Goal: Find specific page/section: Find specific page/section

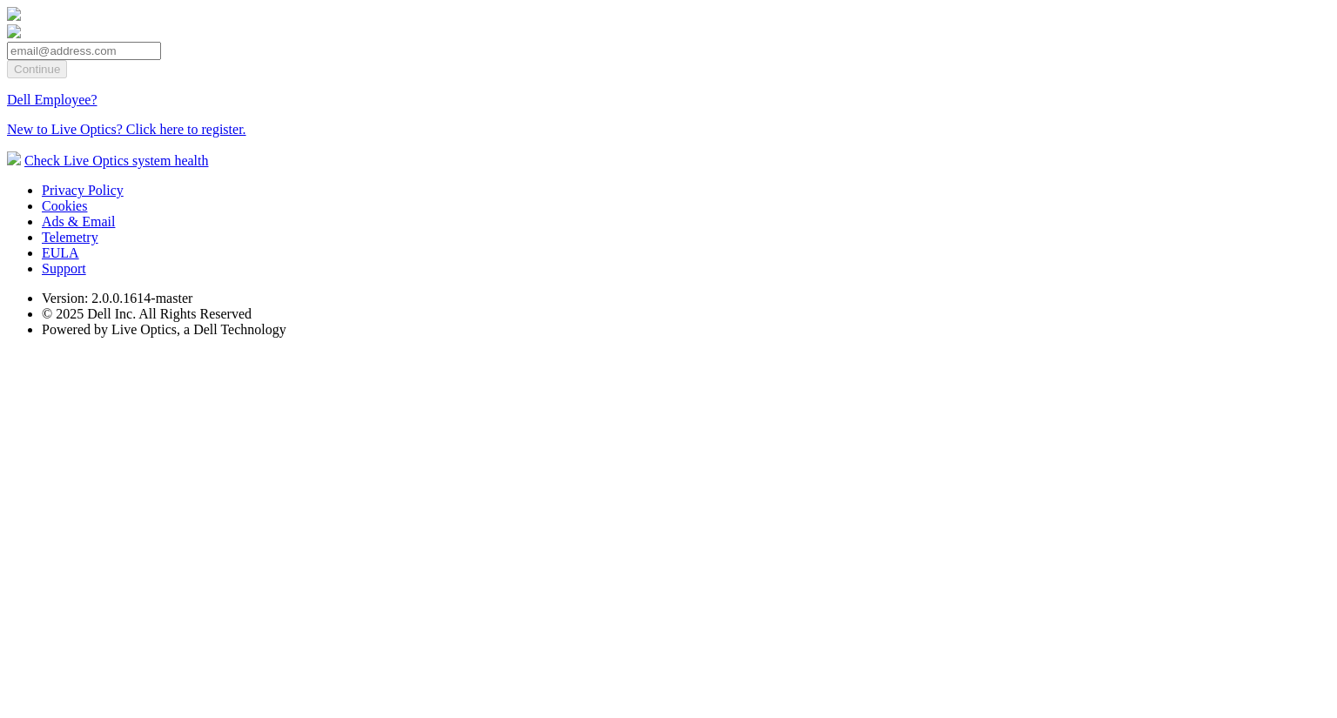
click at [97, 107] on link "Dell Employee?" at bounding box center [52, 99] width 90 height 15
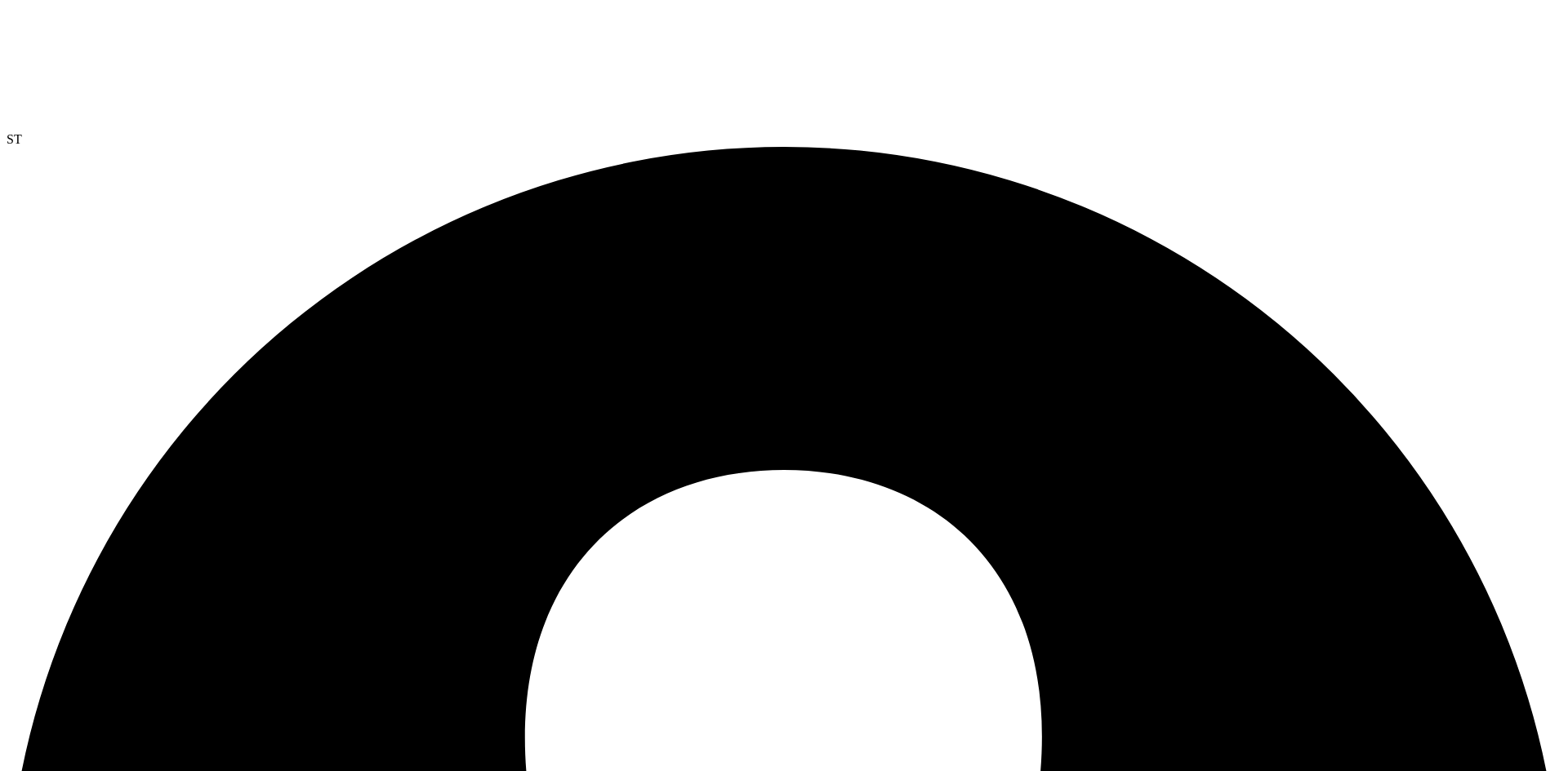
radio input "true"
radio input "false"
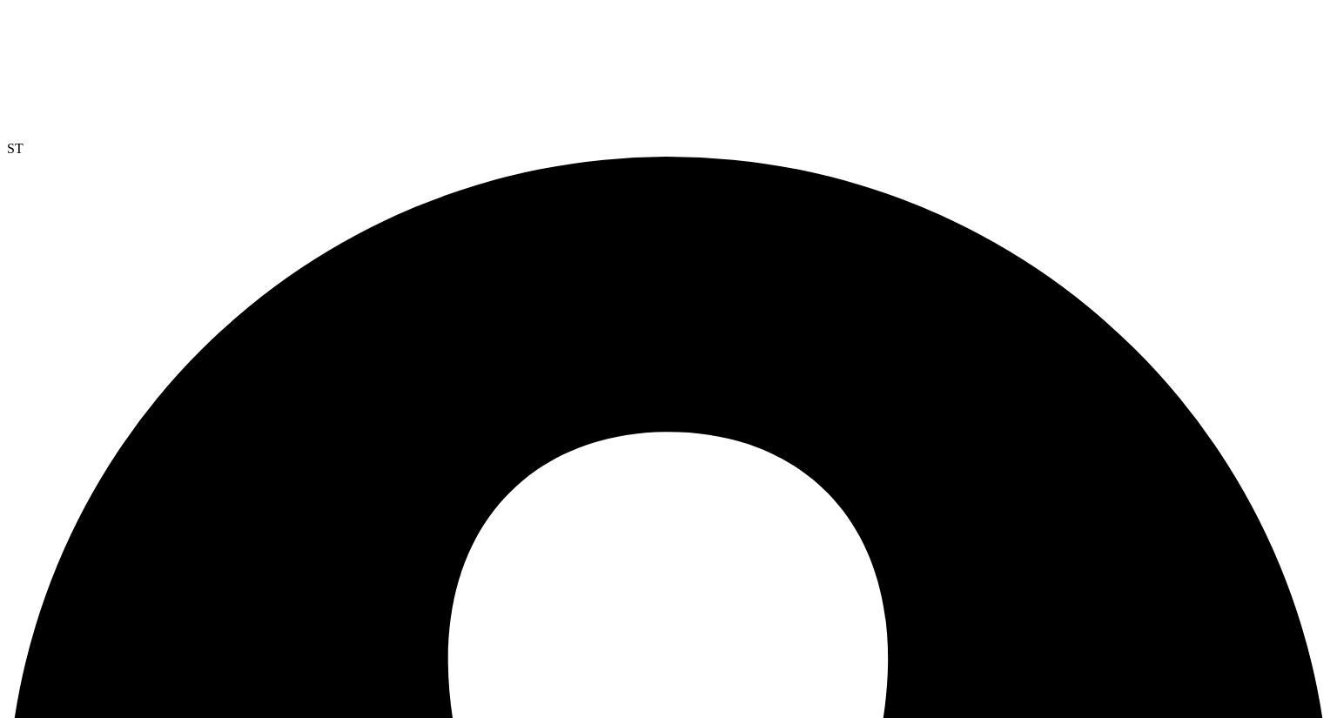
radio input "true"
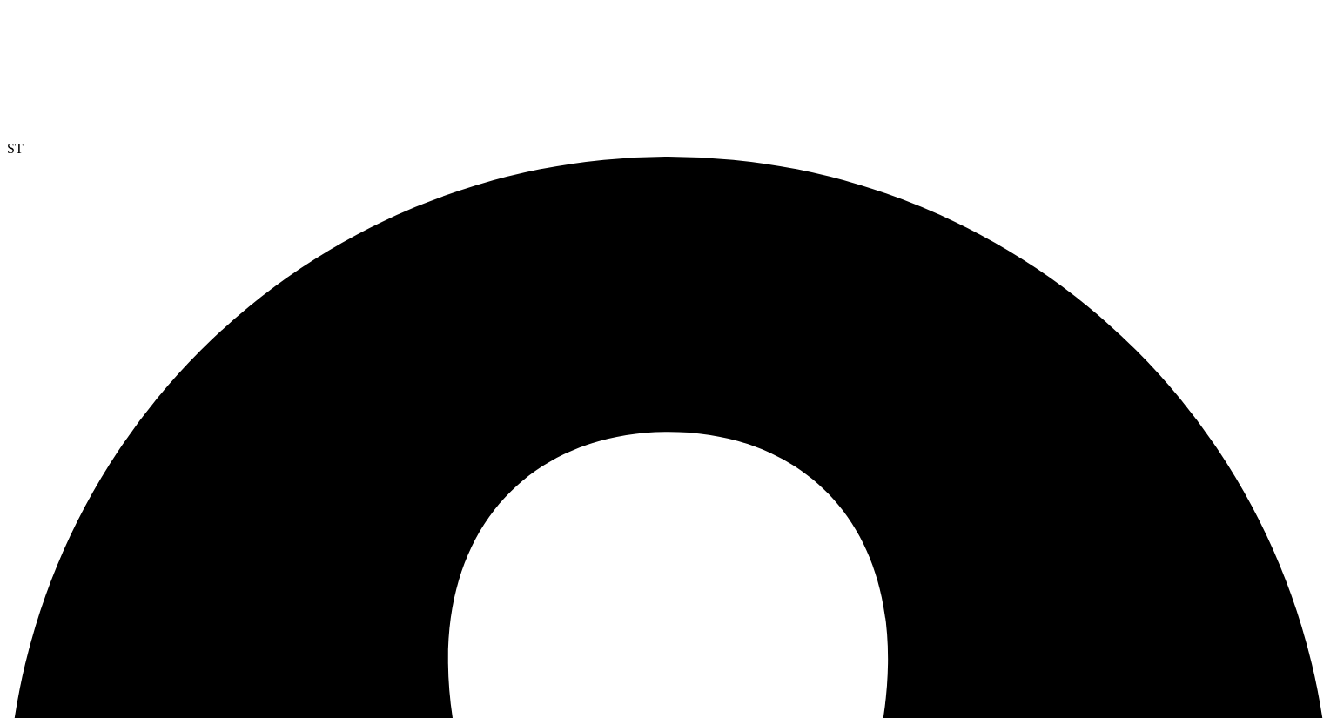
radio input "false"
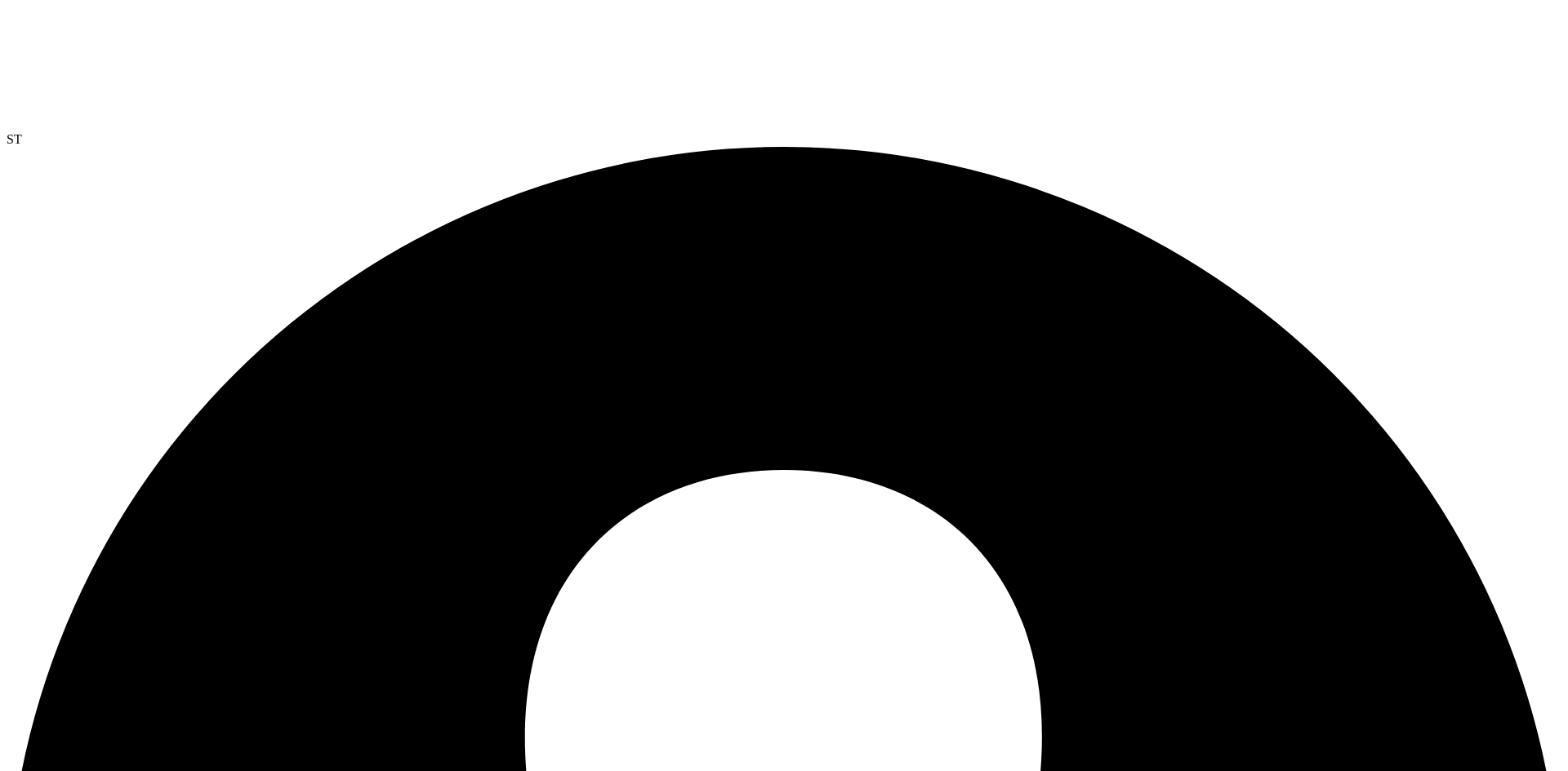
radio input "true"
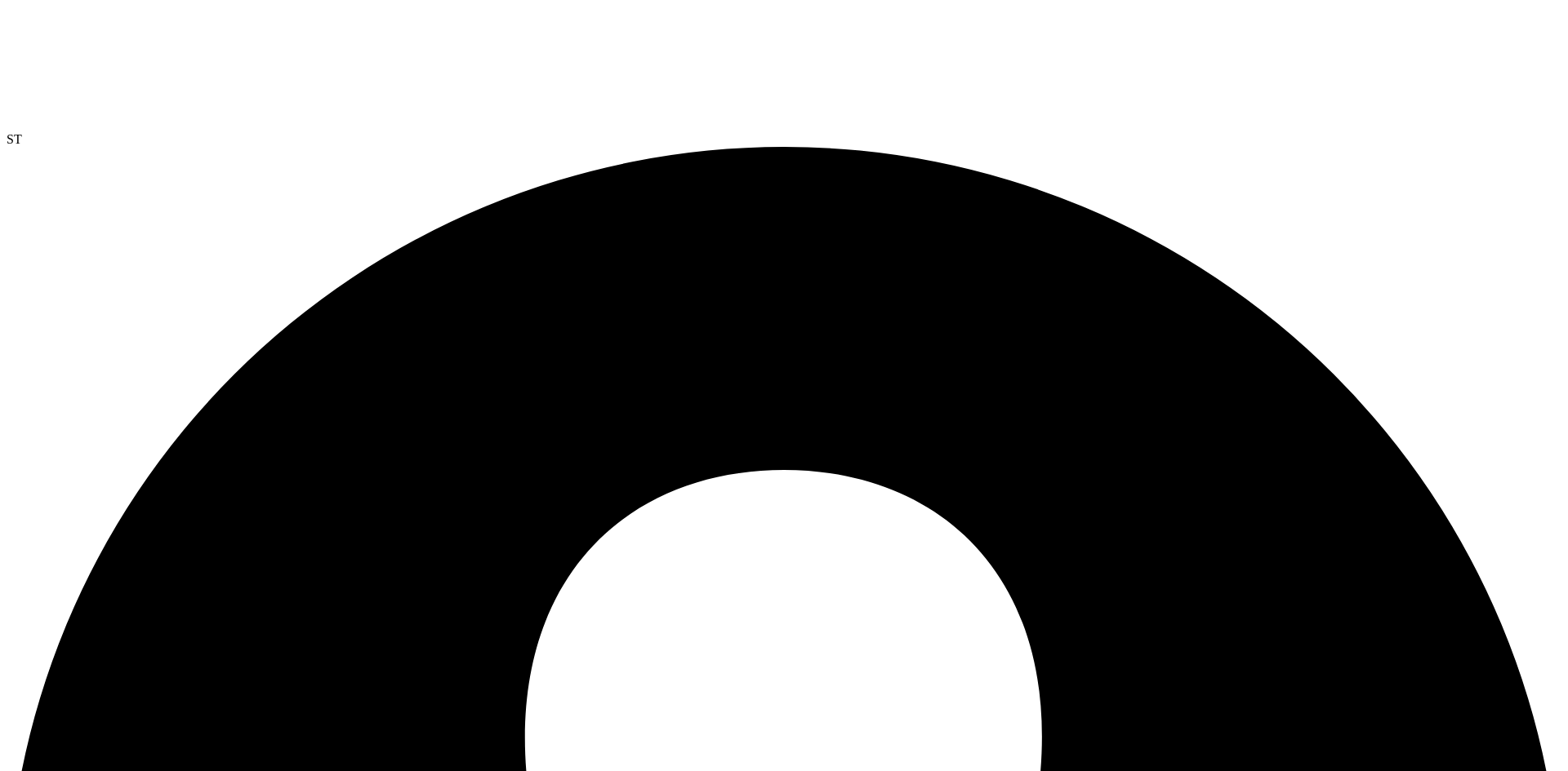
radio input "true"
radio input "false"
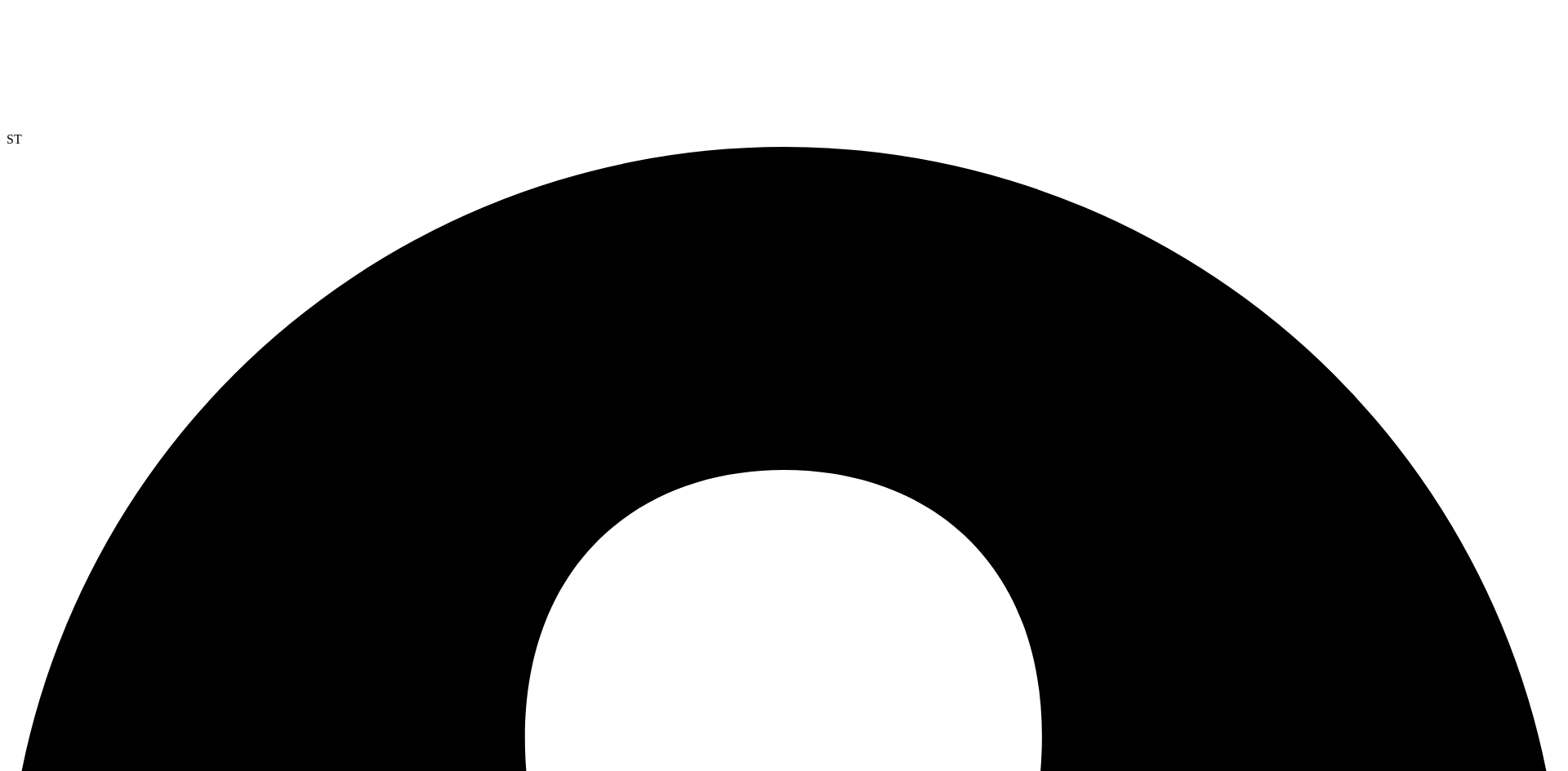
drag, startPoint x: 324, startPoint y: 690, endPoint x: 346, endPoint y: 679, distance: 24.6
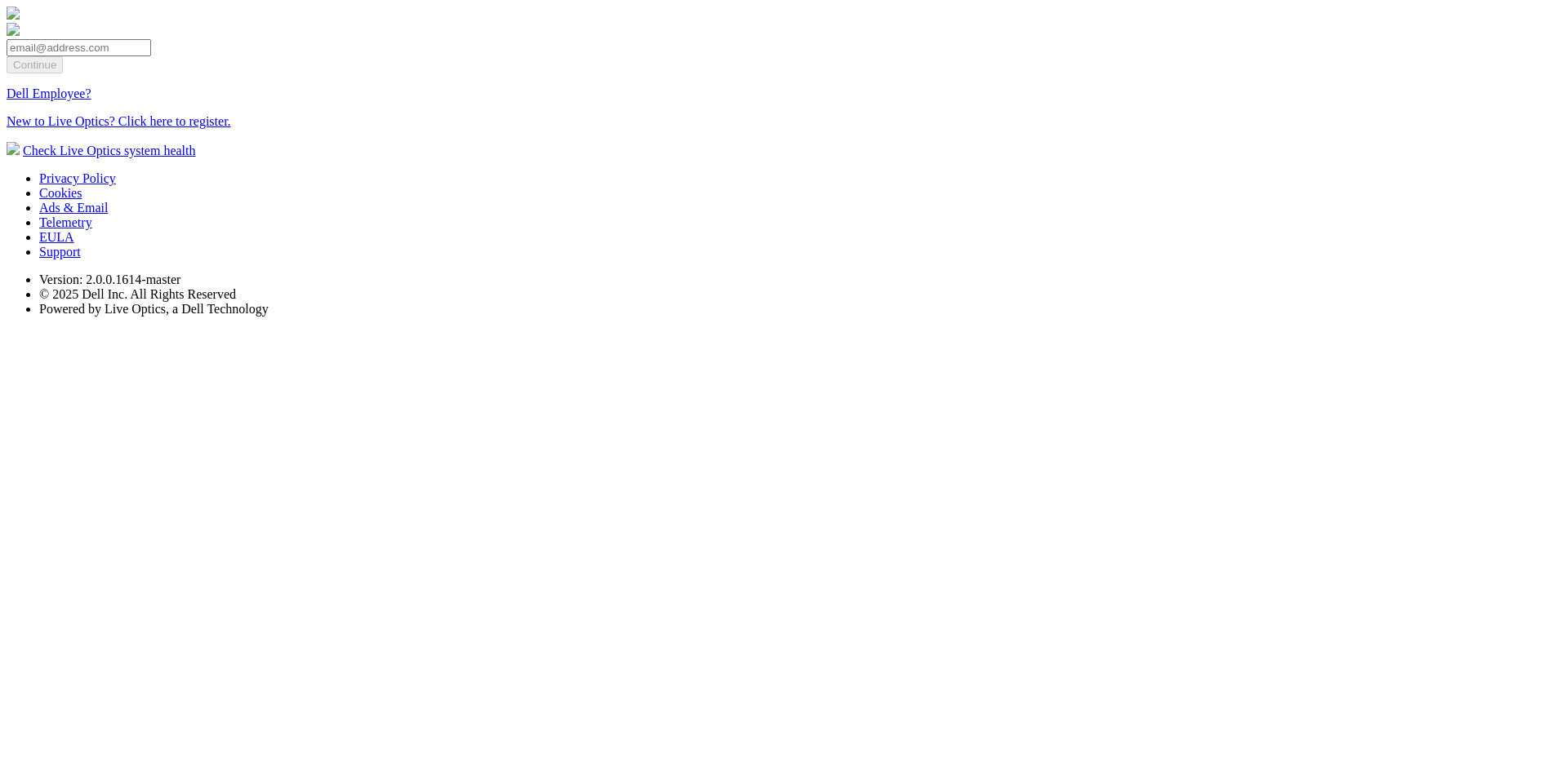
click at [91, 100] on link "Dell Employee?" at bounding box center [49, 93] width 84 height 14
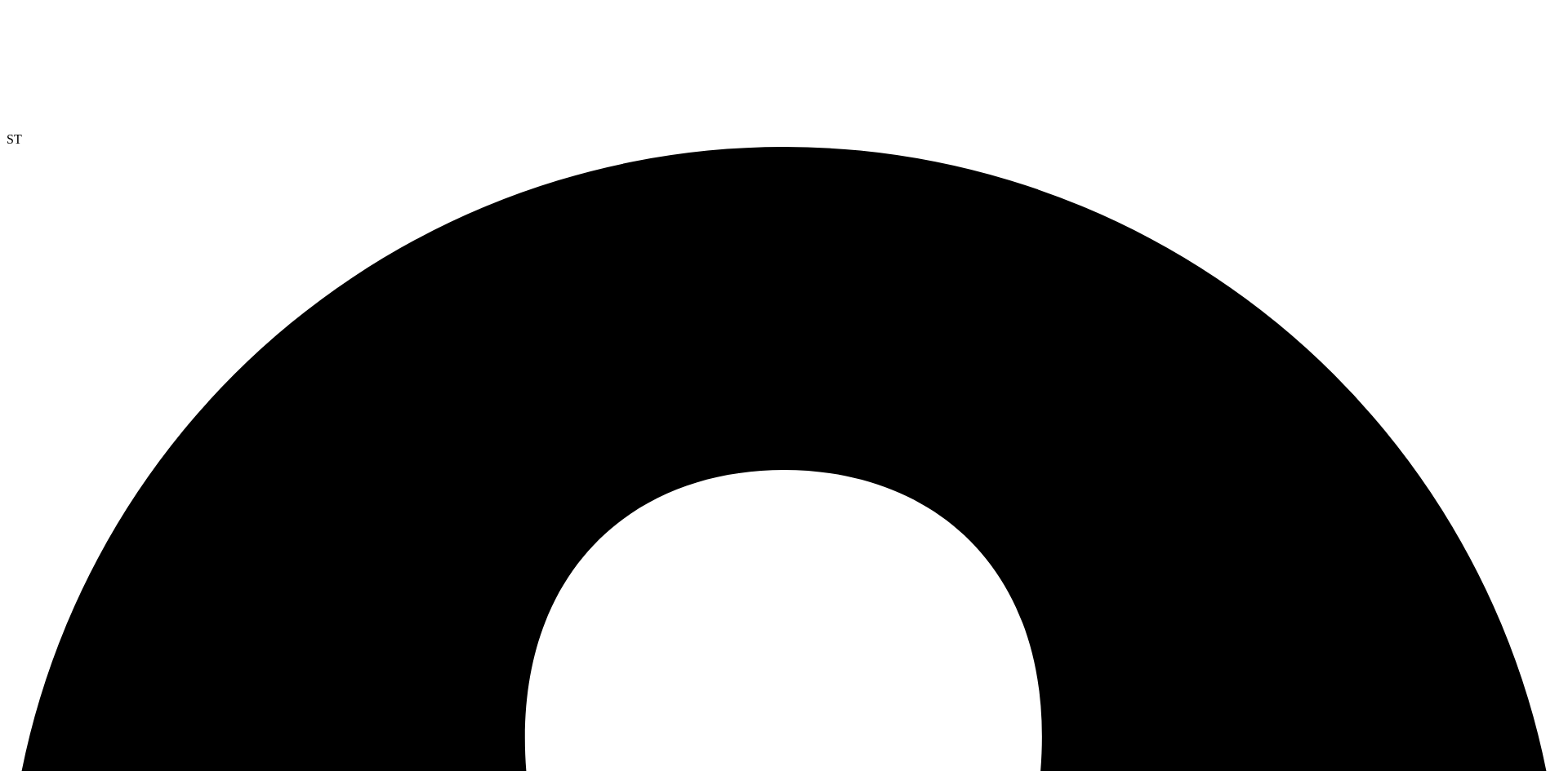
scroll to position [338, 0]
